Goal: Use online tool/utility: Utilize a website feature to perform a specific function

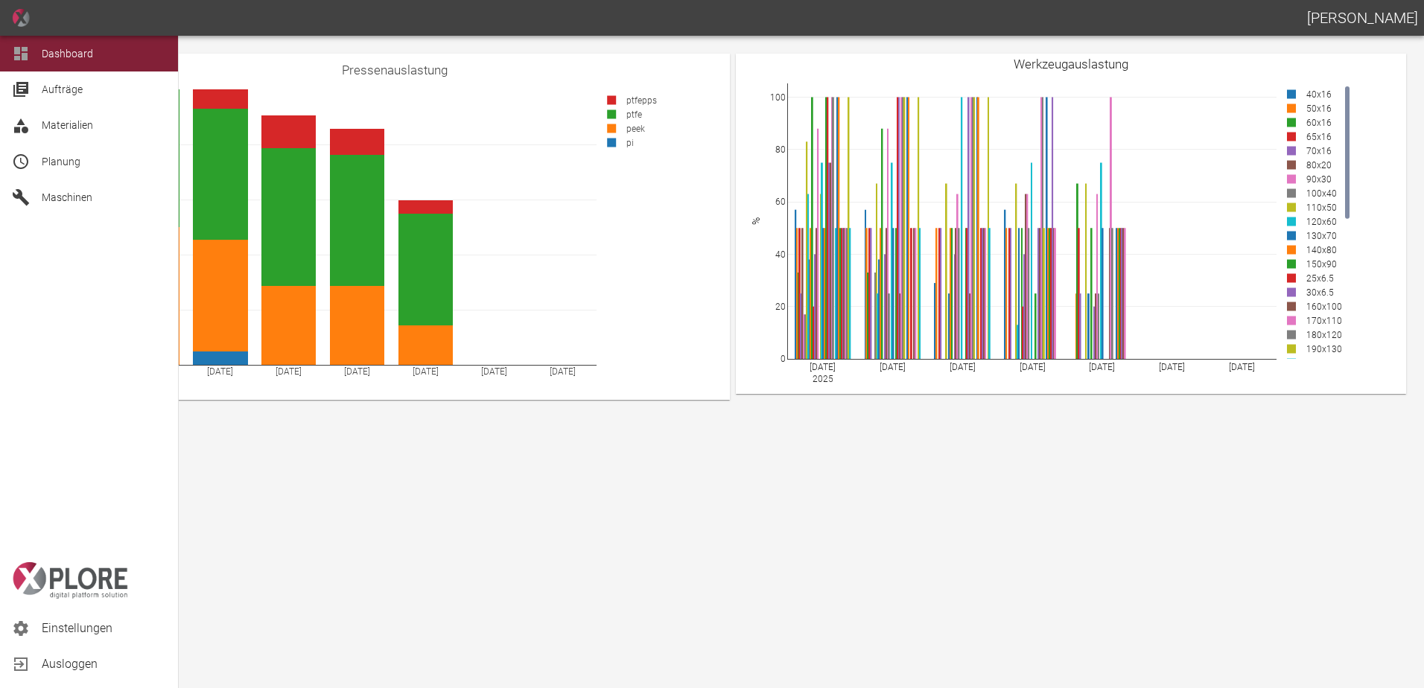
click at [53, 164] on span "Planung" at bounding box center [61, 162] width 39 height 12
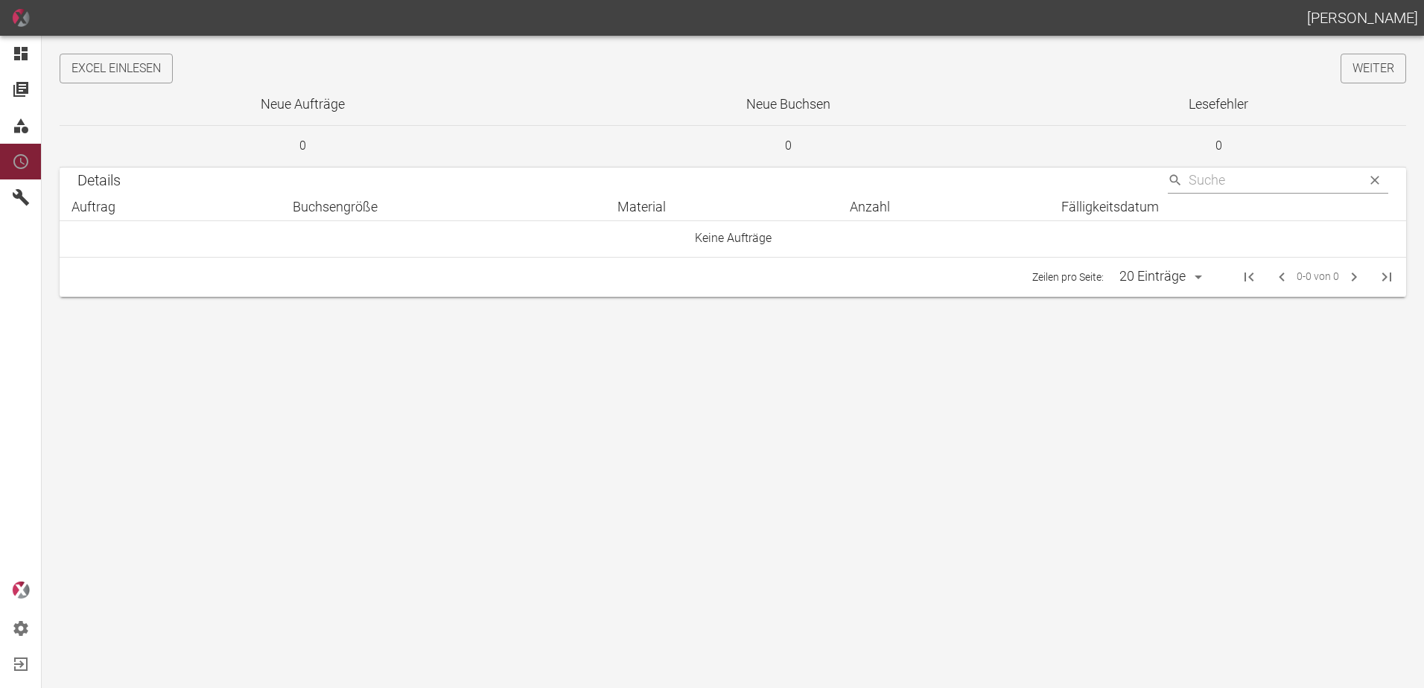
click at [105, 69] on button "Excel einlesen" at bounding box center [116, 69] width 113 height 30
click at [145, 79] on button "Excel einlesen" at bounding box center [116, 69] width 113 height 30
click at [1361, 46] on main "Excel einlesen Weiter Neue Aufträge Neue Buchsen Lesefehler 0 0 0 Details ​ Auf…" at bounding box center [712, 362] width 1424 height 652
click at [1354, 76] on link "Weiter" at bounding box center [1373, 69] width 66 height 30
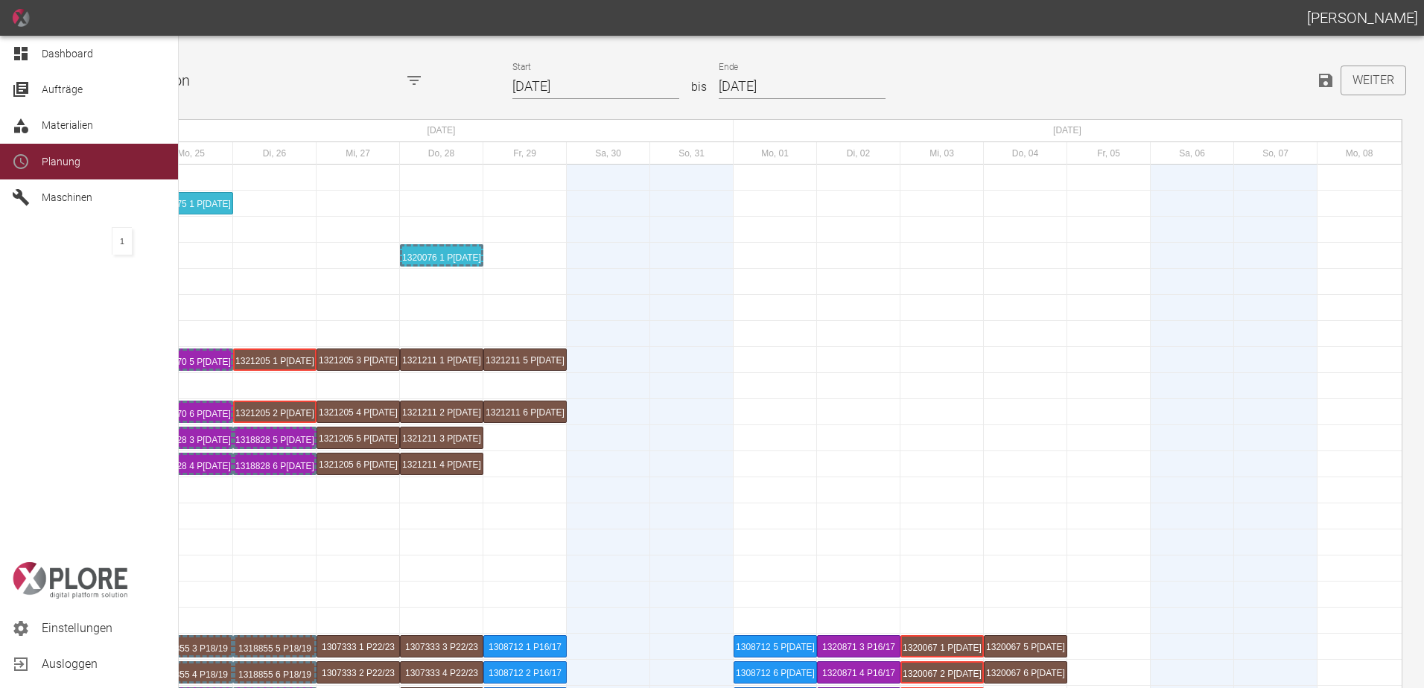
click at [28, 50] on icon at bounding box center [21, 54] width 18 height 18
